Goal: Navigation & Orientation: Find specific page/section

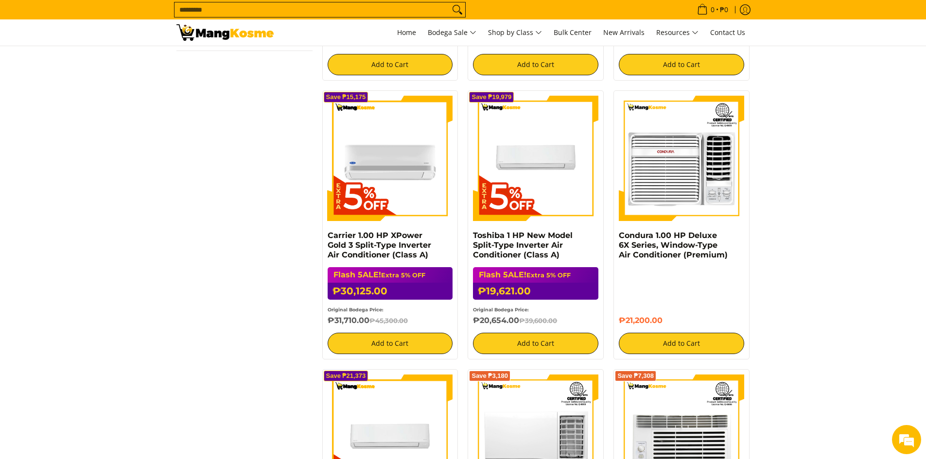
scroll to position [923, 0]
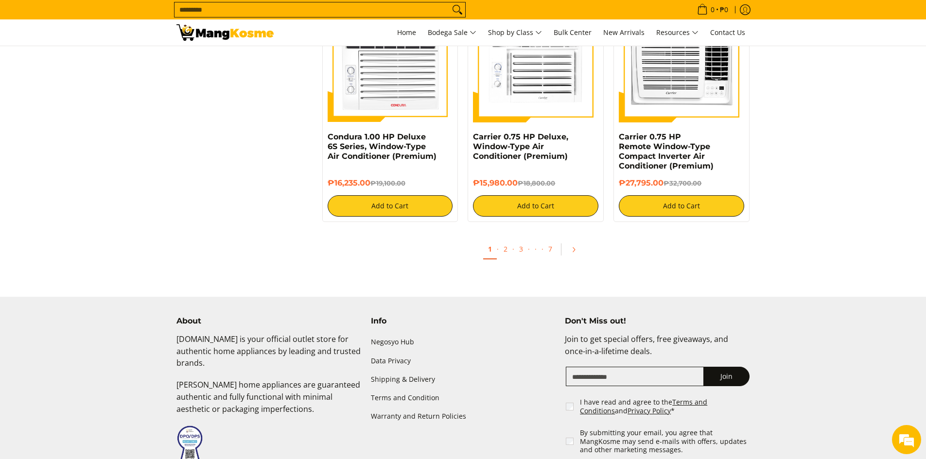
scroll to position [2041, 0]
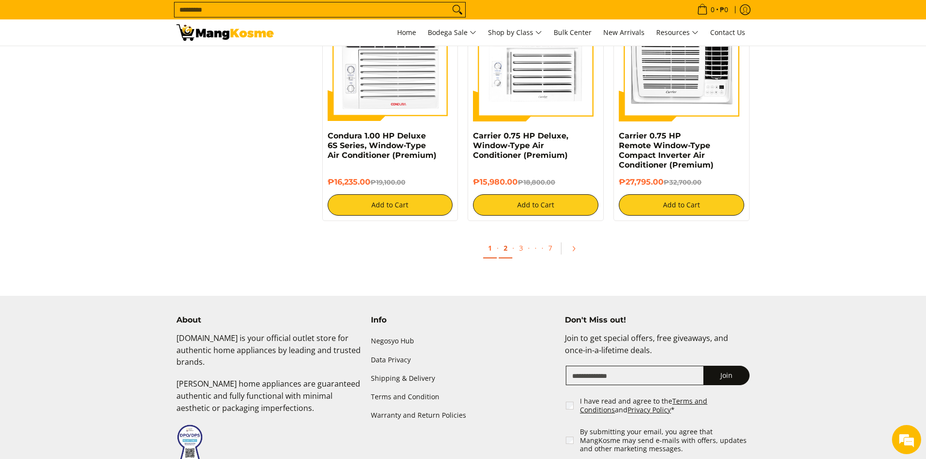
click at [509, 252] on link "2" at bounding box center [506, 249] width 14 height 20
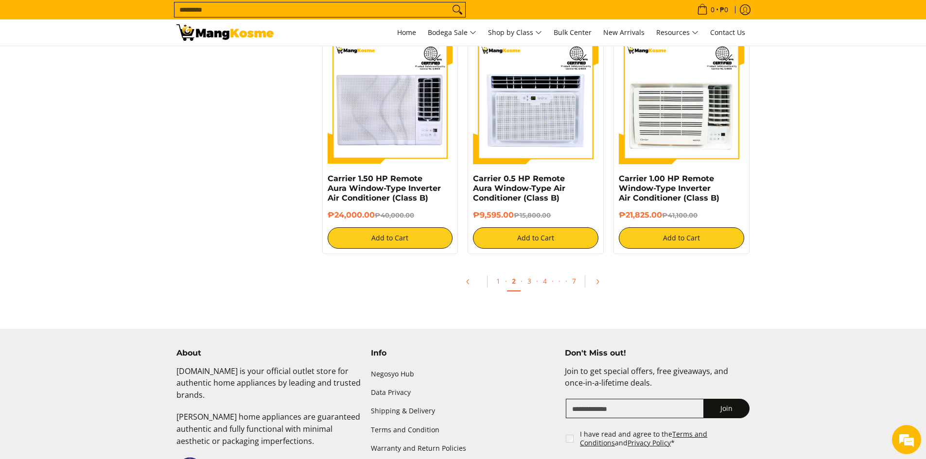
scroll to position [1846, 0]
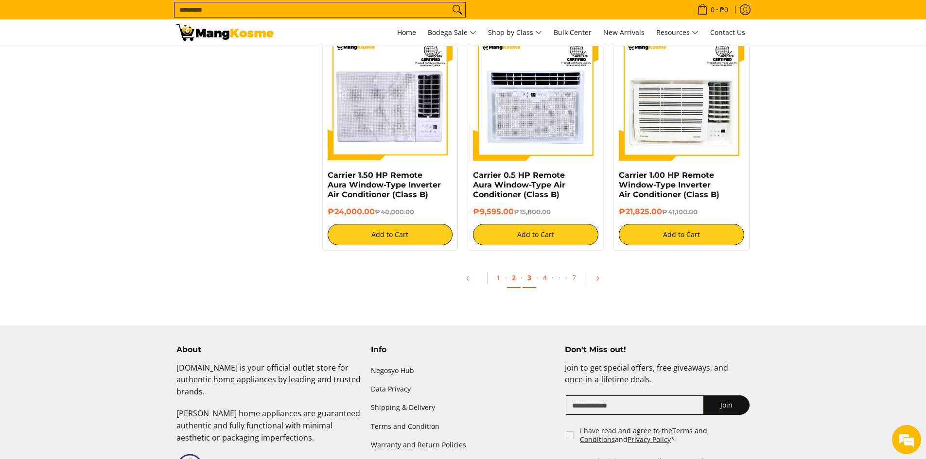
click at [533, 283] on link "3" at bounding box center [529, 278] width 14 height 20
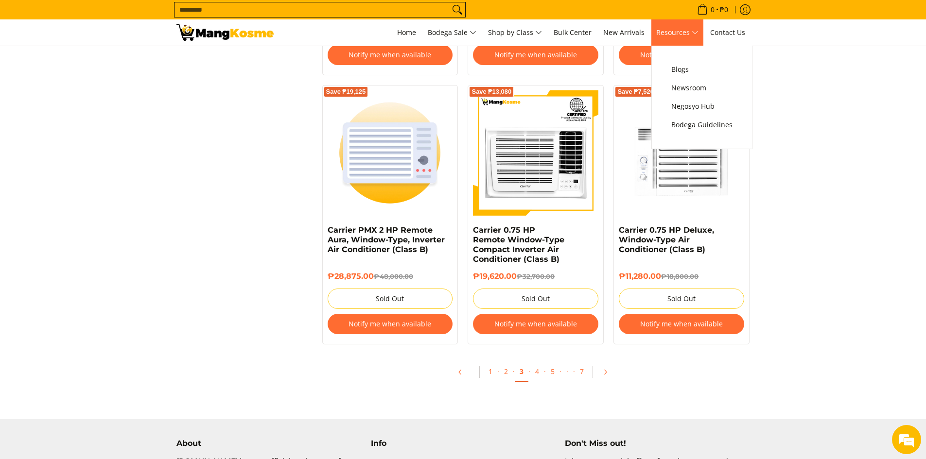
scroll to position [1944, 0]
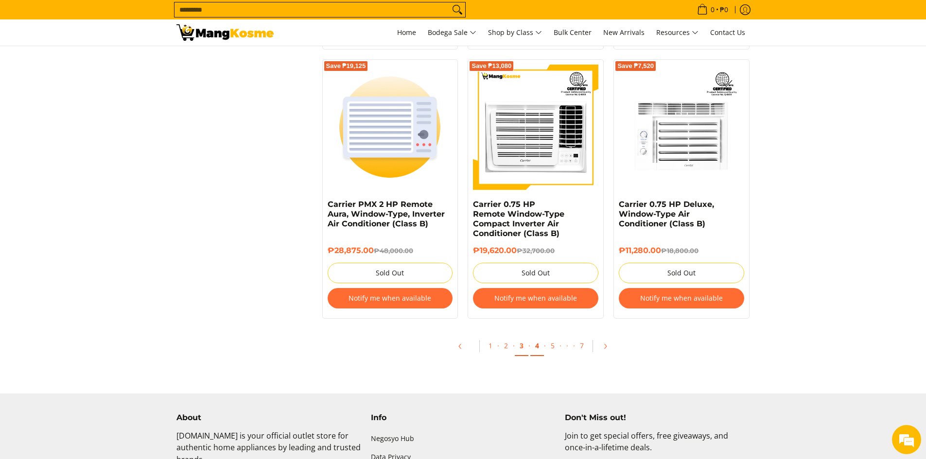
click at [531, 352] on link "4" at bounding box center [537, 346] width 14 height 20
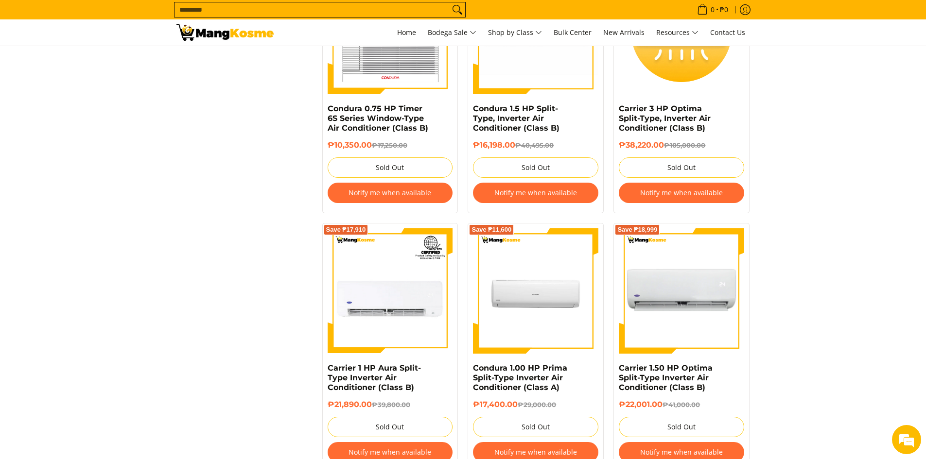
scroll to position [2041, 0]
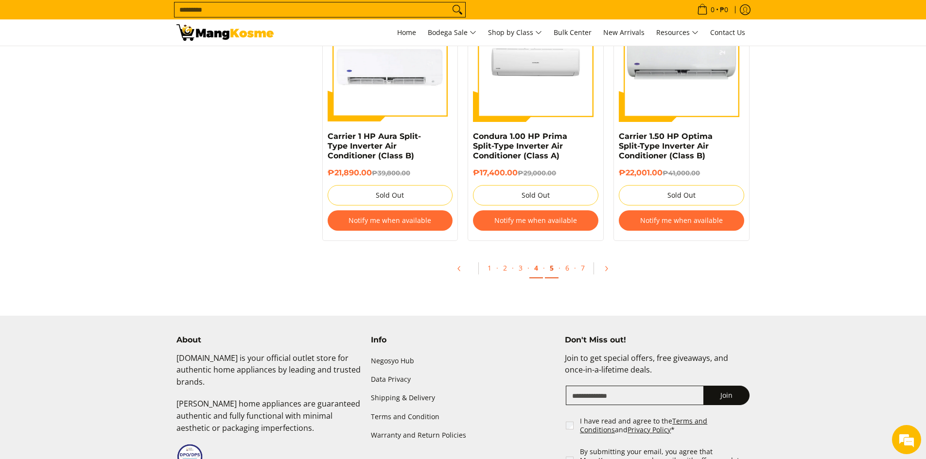
click at [552, 265] on link "5" at bounding box center [552, 269] width 14 height 20
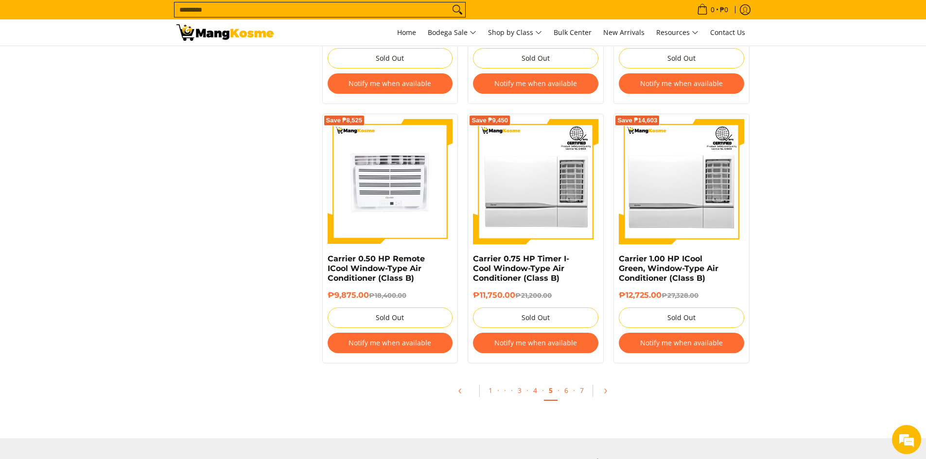
scroll to position [2170, 0]
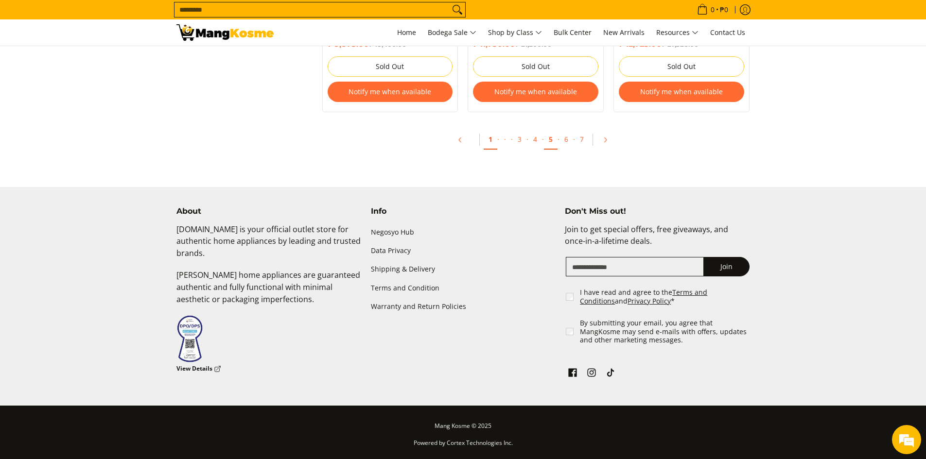
click at [490, 139] on link "1" at bounding box center [490, 140] width 14 height 20
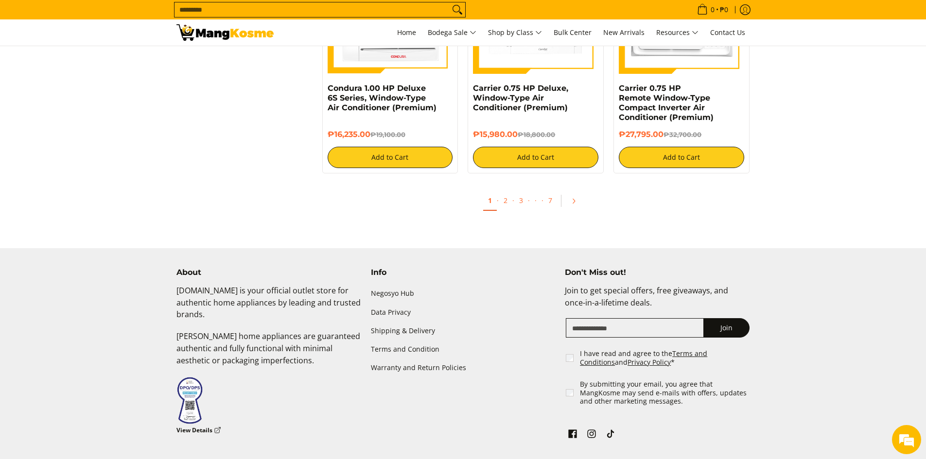
scroll to position [2138, 0]
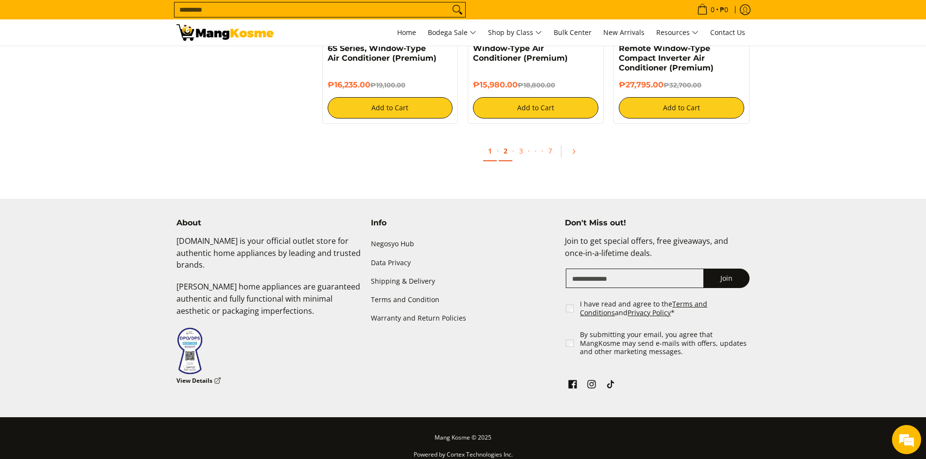
click at [504, 152] on link "2" at bounding box center [506, 151] width 14 height 20
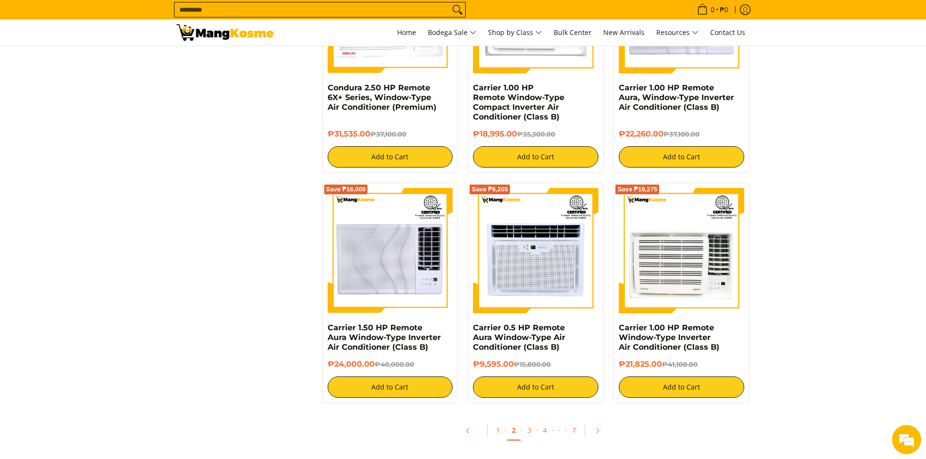
scroll to position [1749, 0]
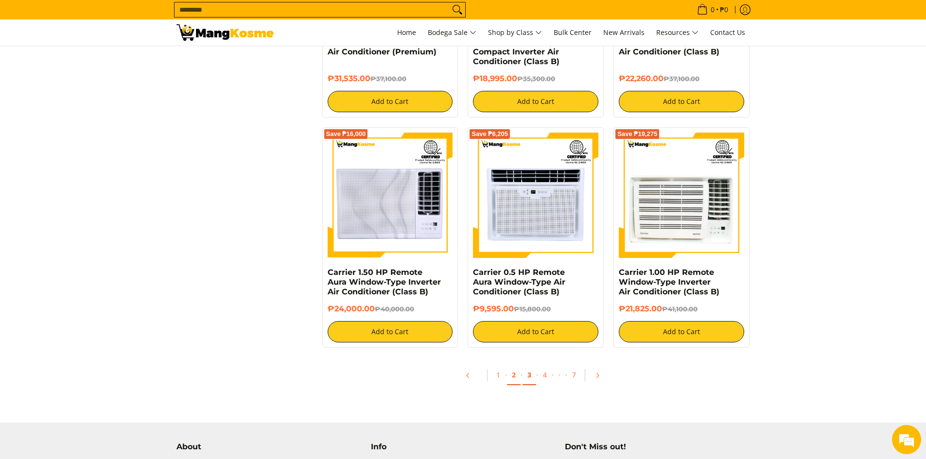
click at [529, 376] on link "3" at bounding box center [529, 375] width 14 height 20
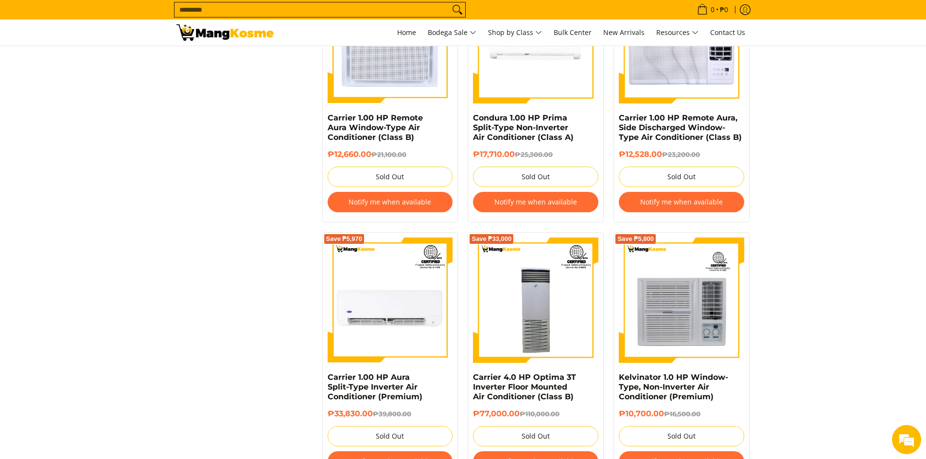
scroll to position [1263, 0]
